Goal: Find specific page/section: Find specific page/section

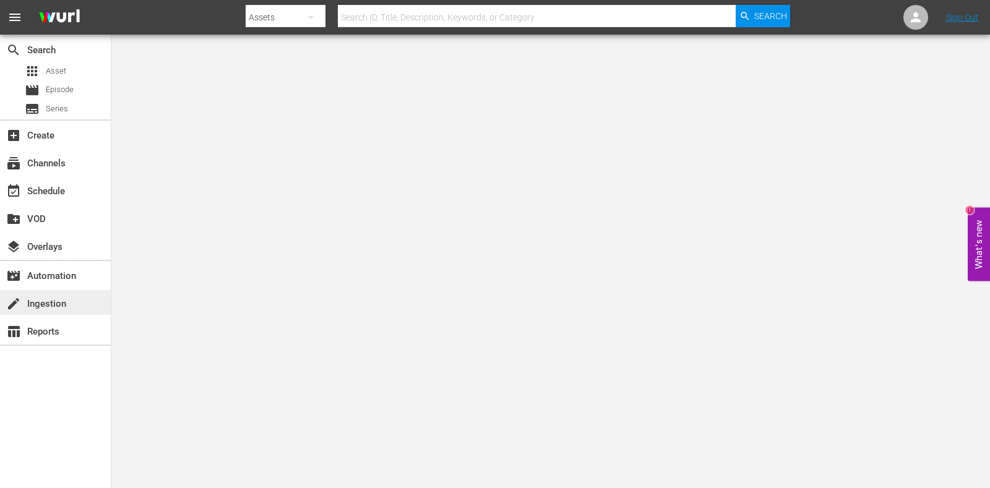
click at [49, 303] on div "create Ingestion" at bounding box center [34, 301] width 69 height 11
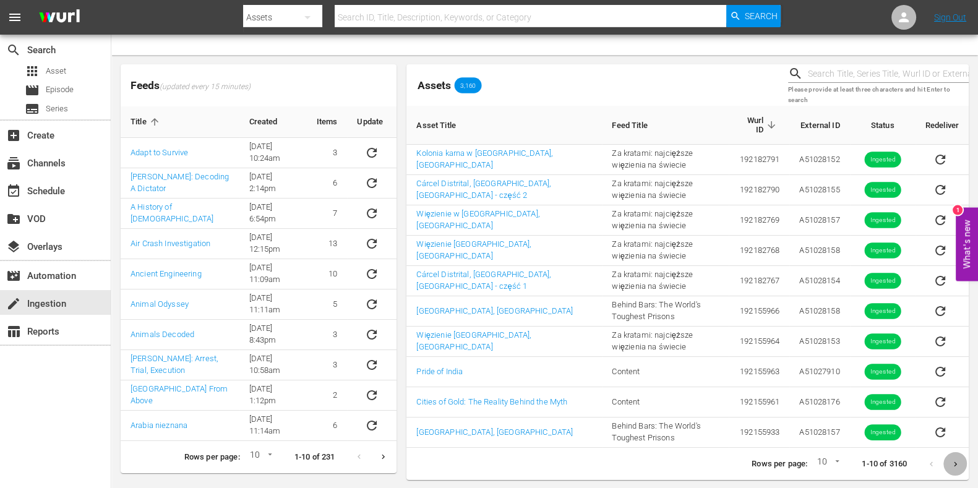
click at [966, 465] on button "Next page" at bounding box center [955, 464] width 24 height 24
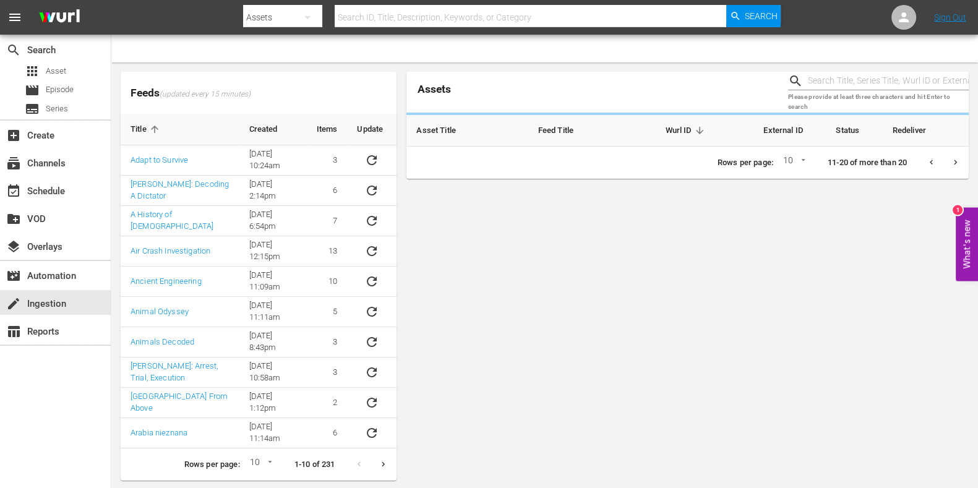
scroll to position [28, 0]
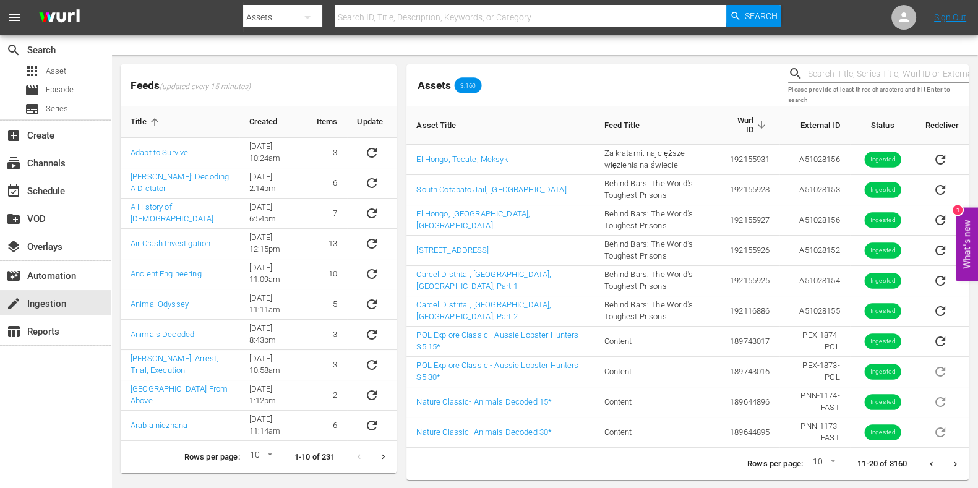
click at [934, 460] on icon "Previous page" at bounding box center [931, 464] width 9 height 9
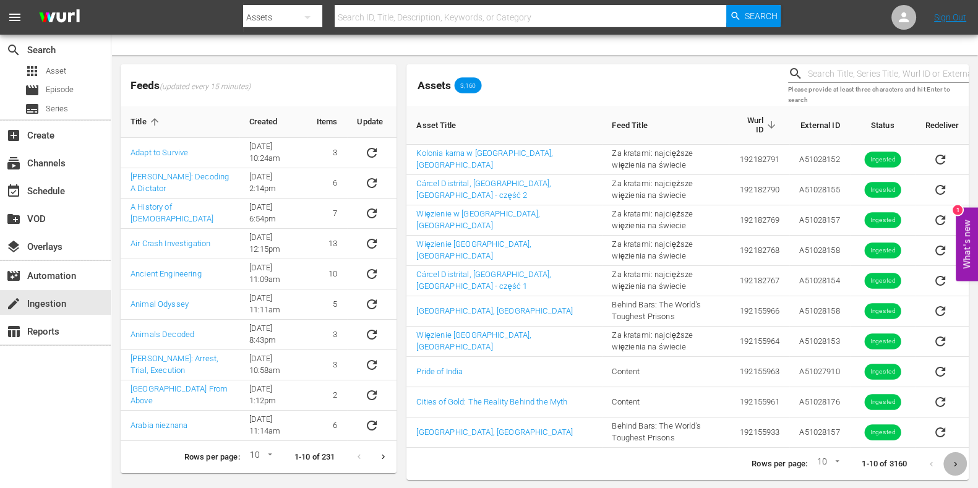
click at [961, 466] on button "Next page" at bounding box center [955, 464] width 24 height 24
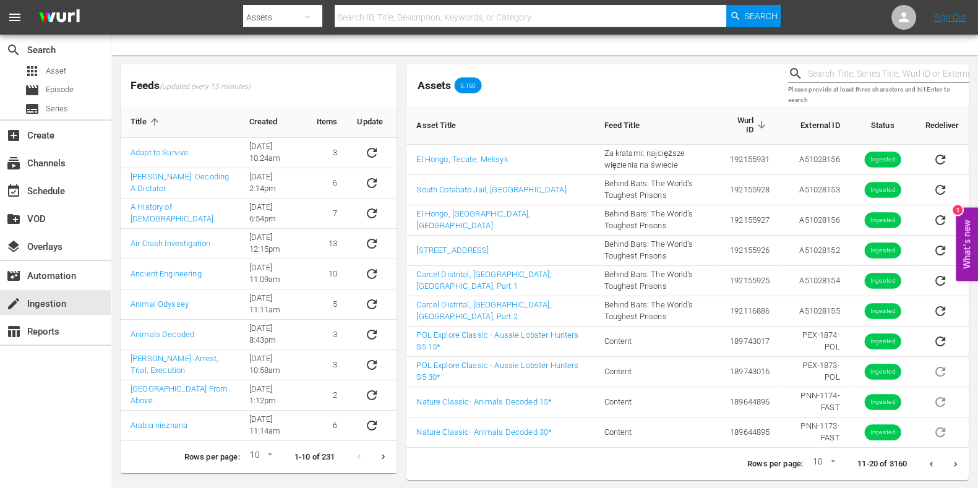
click at [732, 486] on div "Feeds (updated every 15 minutes) Title Created Items Update Adapt to Survive [D…" at bounding box center [544, 272] width 867 height 434
click at [63, 449] on div "search Search apps Asset movie Episode subtitles Series add_box Create subscrip…" at bounding box center [55, 279] width 111 height 488
click at [74, 14] on img at bounding box center [59, 17] width 59 height 29
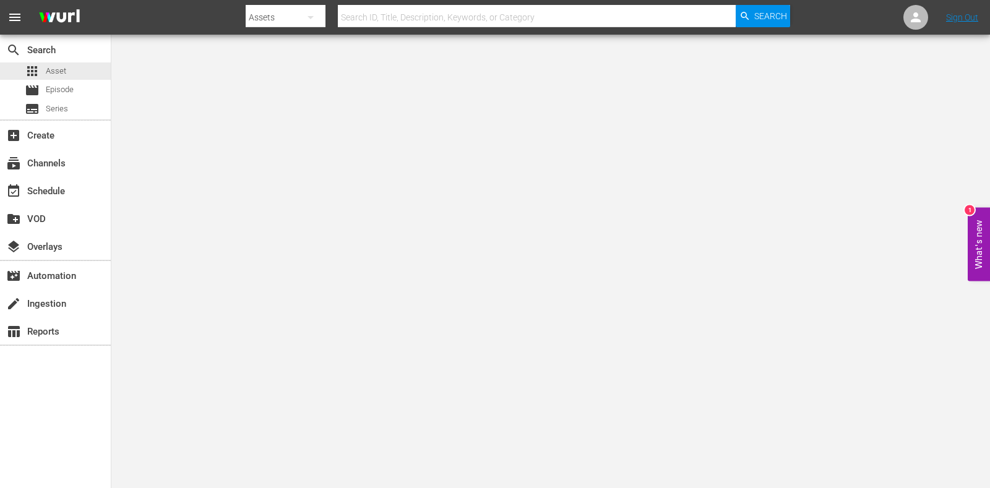
click at [59, 80] on div "apps Asset movie Episode subtitles Series" at bounding box center [55, 89] width 111 height 55
